Goal: Information Seeking & Learning: Learn about a topic

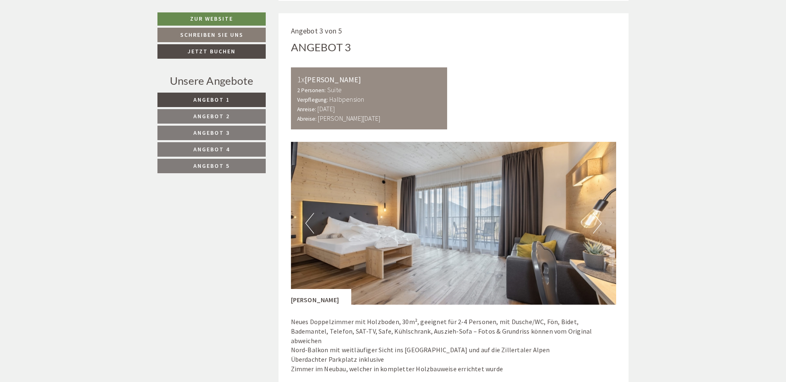
scroll to position [1570, 0]
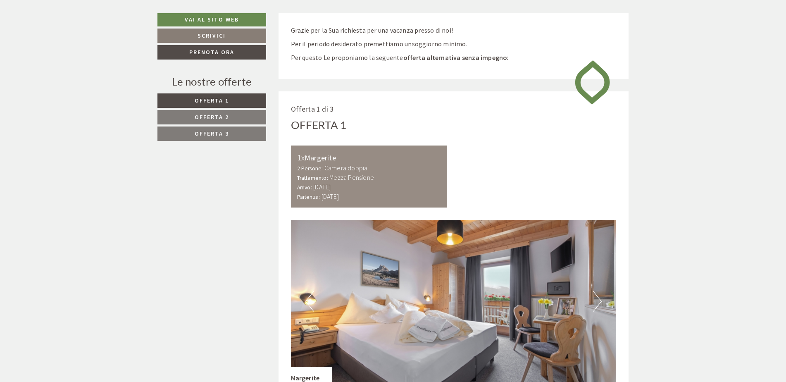
click at [220, 122] on link "Offerta 2" at bounding box center [211, 117] width 109 height 14
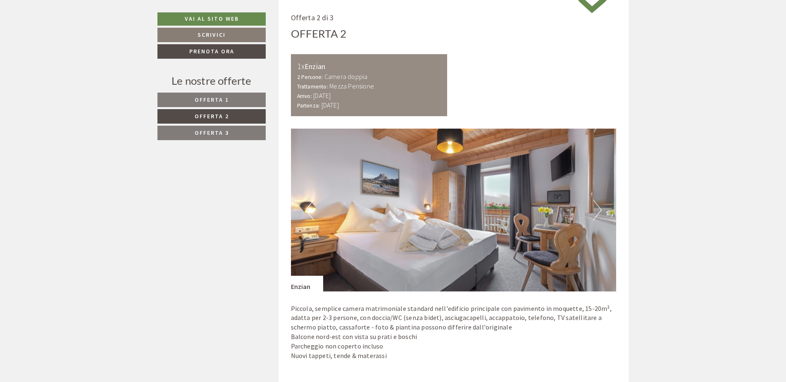
click at [219, 128] on link "Offerta 3" at bounding box center [211, 133] width 108 height 14
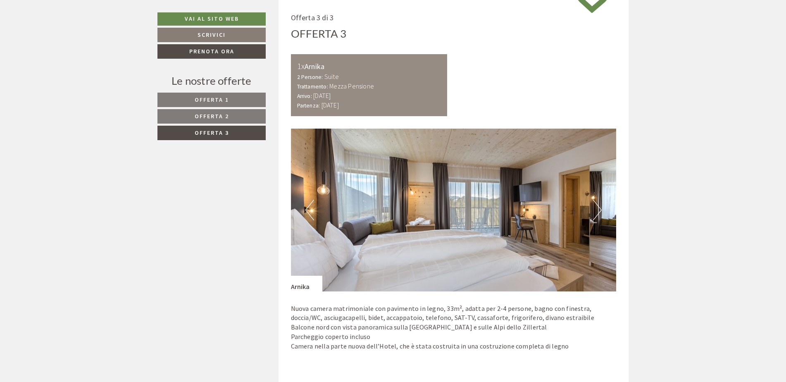
click at [221, 112] on link "Offerta 2" at bounding box center [211, 116] width 108 height 14
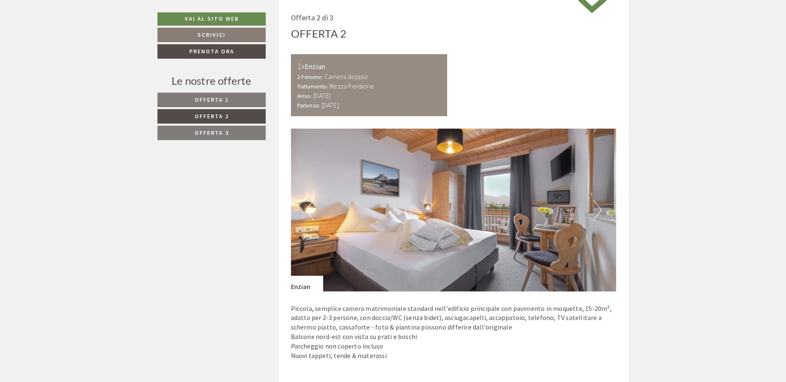
click at [221, 90] on div "Le nostre offerte Offerta 1 Offerta 2 Offerta 3" at bounding box center [212, 111] width 111 height 76
click at [220, 100] on span "Offerta 1" at bounding box center [212, 99] width 34 height 7
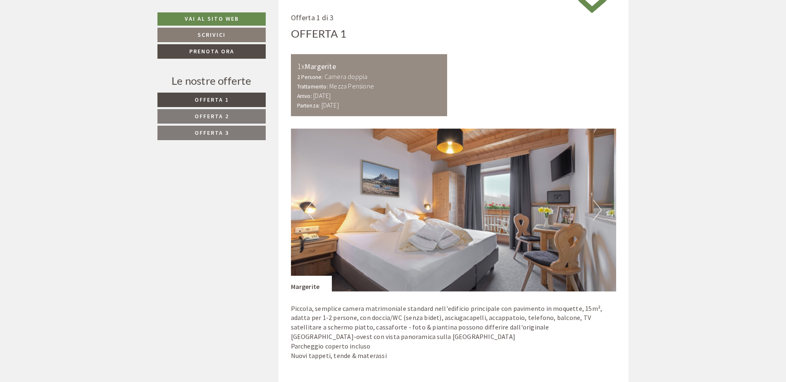
click at [214, 121] on link "Offerta 2" at bounding box center [211, 116] width 108 height 14
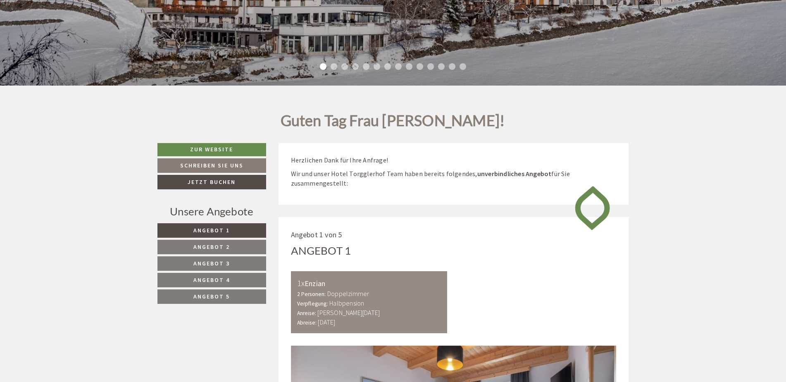
scroll to position [5, 0]
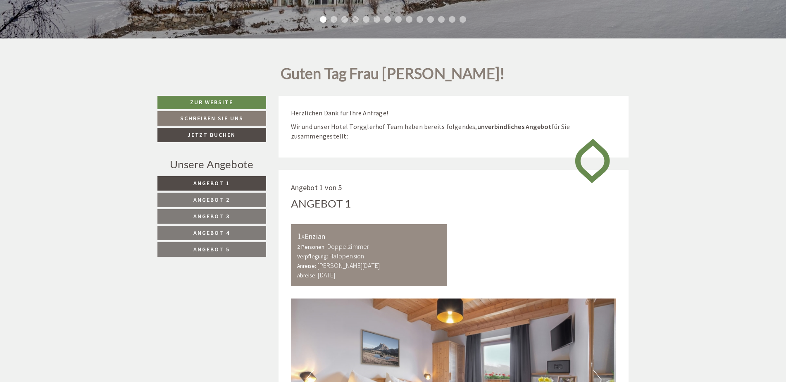
click at [226, 212] on link "Angebot 3" at bounding box center [211, 216] width 109 height 14
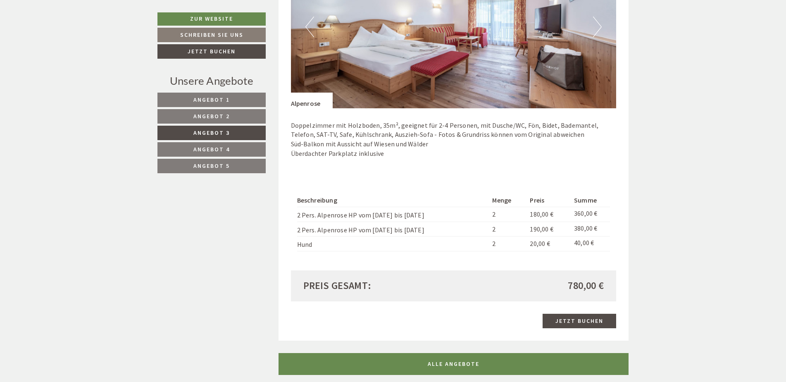
scroll to position [707, 0]
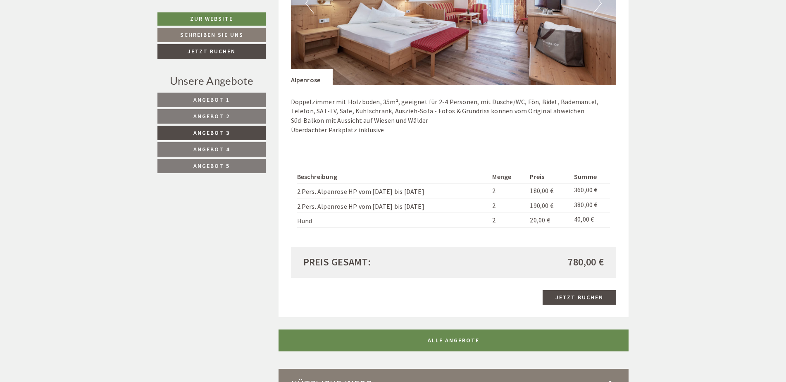
drag, startPoint x: 405, startPoint y: 244, endPoint x: 332, endPoint y: 228, distance: 75.2
click at [332, 228] on div "Beschreibung Menge Preis Summe 2 Pers. Alpenrose HP vom 06.02. bis 07.02. 2 180…" at bounding box center [454, 198] width 326 height 95
drag, startPoint x: 331, startPoint y: 218, endPoint x: 323, endPoint y: 231, distance: 15.0
click at [331, 218] on td "Hund" at bounding box center [393, 220] width 192 height 15
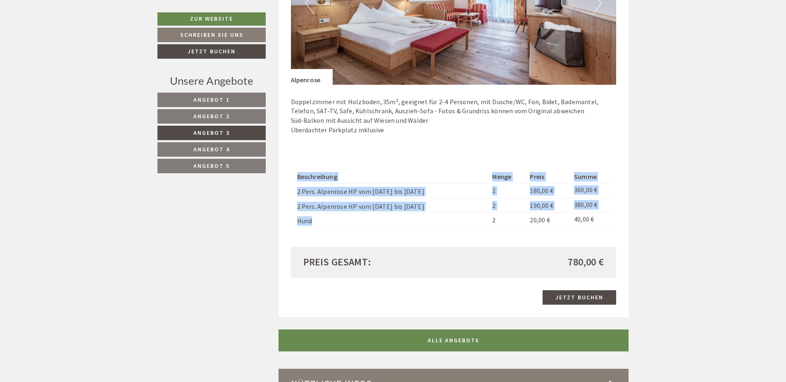
drag, startPoint x: 323, startPoint y: 231, endPoint x: 317, endPoint y: 222, distance: 10.9
click at [317, 222] on div "Beschreibung Menge Preis Summe 2 Pers. Alpenrose HP vom 06.02. bis 07.02. 2 180…" at bounding box center [454, 198] width 326 height 95
drag, startPoint x: 317, startPoint y: 222, endPoint x: 309, endPoint y: 208, distance: 16.7
copy div "Beschreibung Menge Preis Summe 2 Pers. Alpenrose HP vom 06.02. bis 07.02. 2 180…"
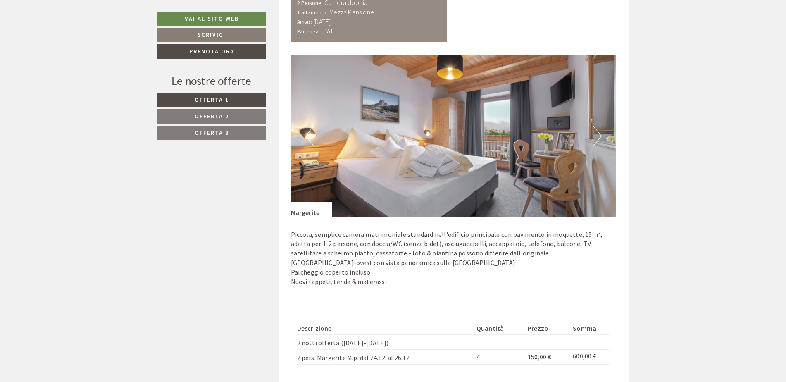
scroll to position [620, 0]
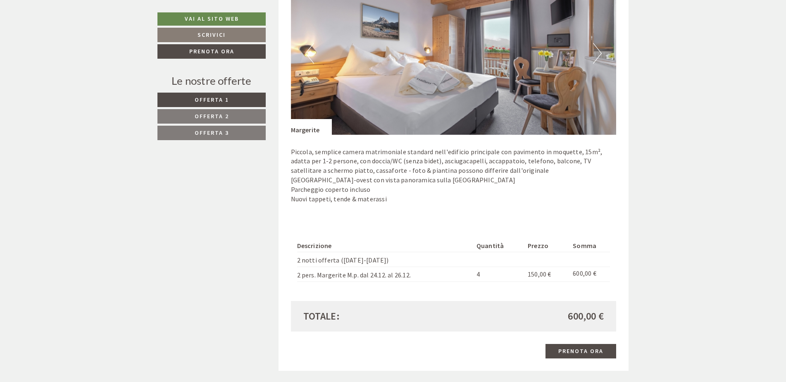
scroll to position [135, 0]
click at [197, 118] on span "Offerta 2" at bounding box center [212, 115] width 34 height 7
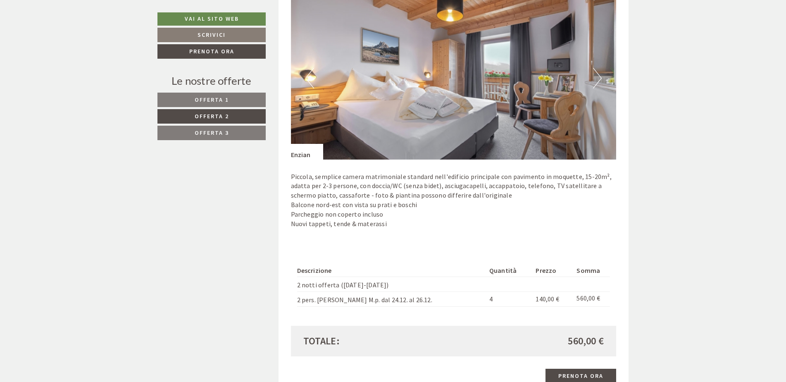
scroll to position [670, 0]
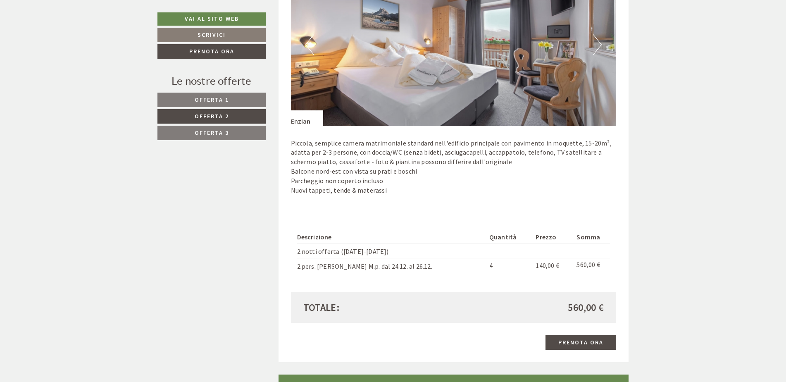
click at [211, 133] on span "Offerta 3" at bounding box center [212, 132] width 34 height 7
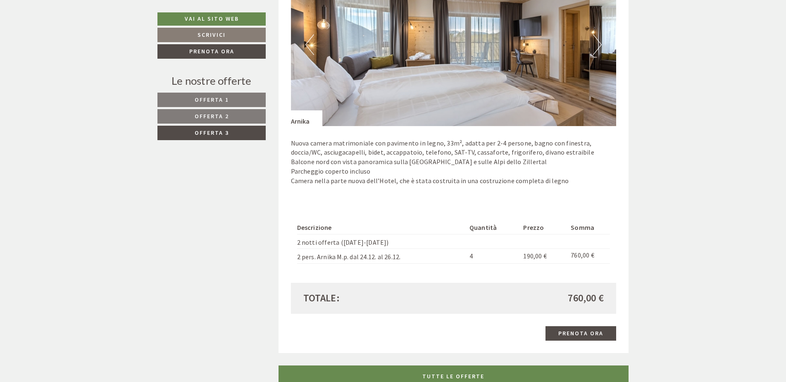
click at [235, 99] on link "Offerta 1" at bounding box center [211, 100] width 108 height 14
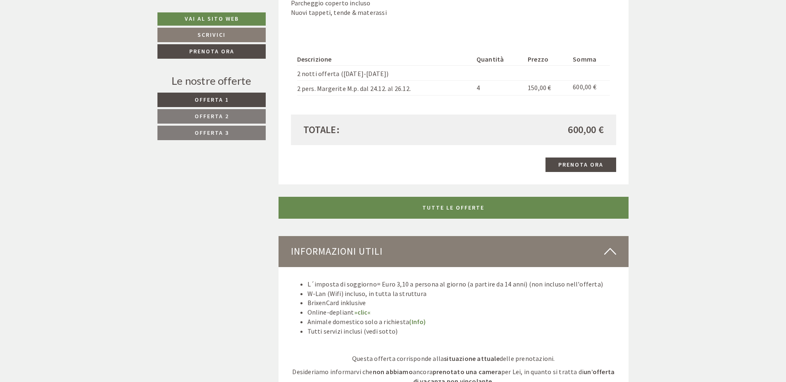
scroll to position [835, 0]
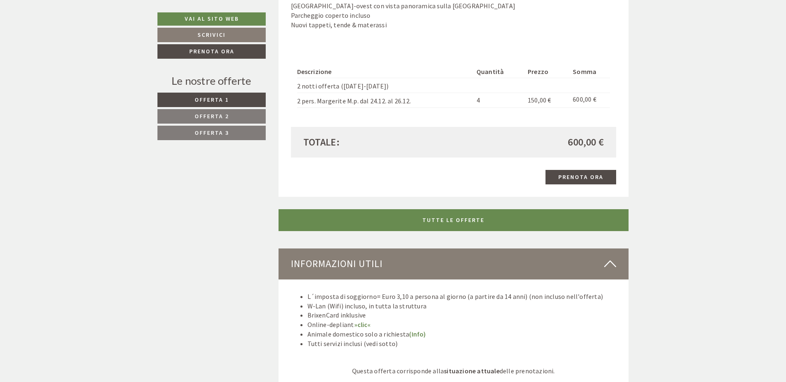
click at [232, 123] on link "Offerta 2" at bounding box center [211, 116] width 108 height 14
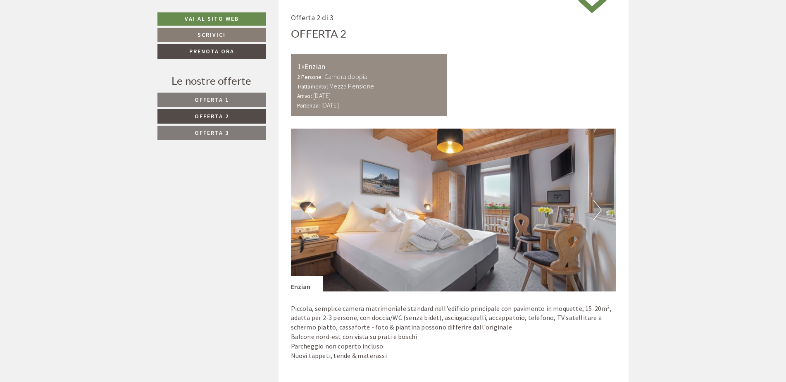
click at [226, 130] on span "Offerta 3" at bounding box center [212, 132] width 34 height 7
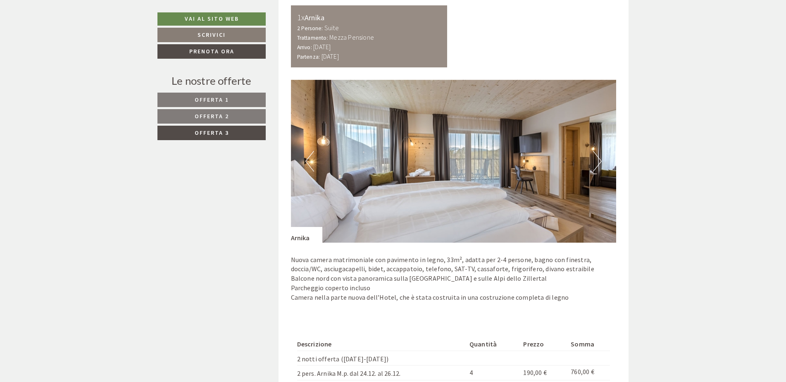
scroll to position [670, 0]
